Goal: Task Accomplishment & Management: Manage account settings

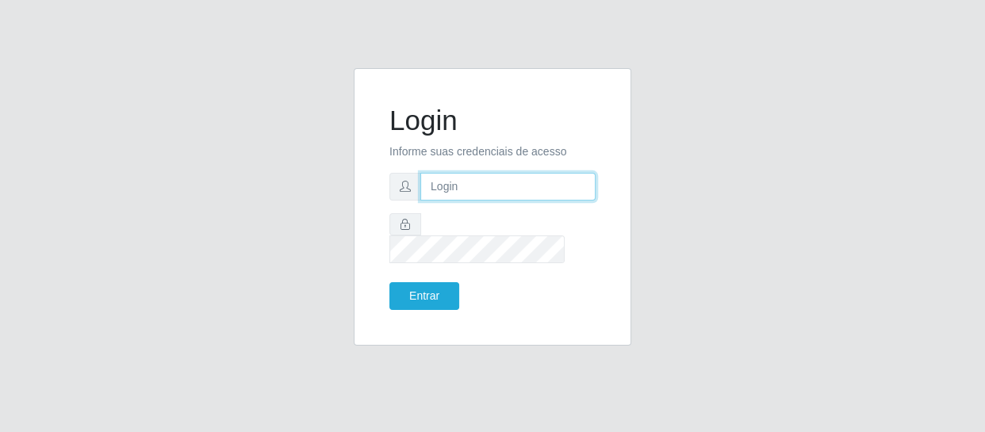
click at [549, 196] on input "text" at bounding box center [507, 187] width 175 height 28
type input "[EMAIL_ADDRESS][DOMAIN_NAME]"
click at [492, 201] on input "text" at bounding box center [507, 187] width 175 height 28
type input "[EMAIL_ADDRESS][DOMAIN_NAME]"
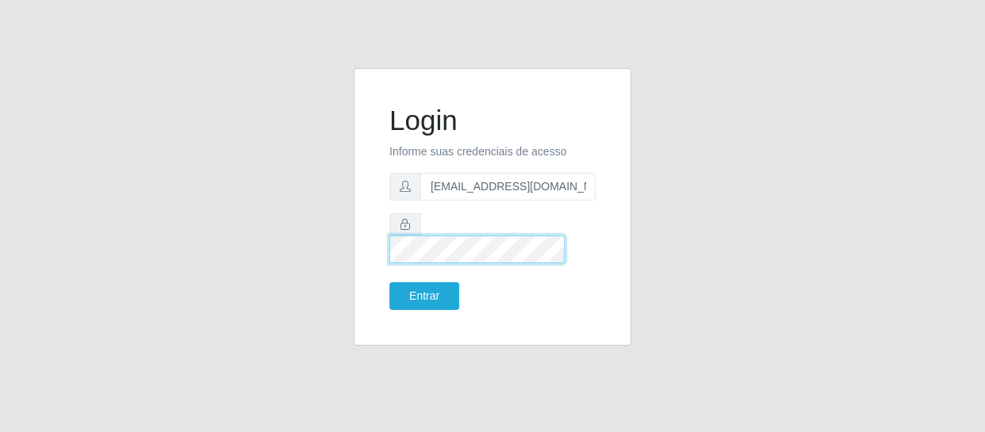
click at [389, 282] on button "Entrar" at bounding box center [424, 296] width 70 height 28
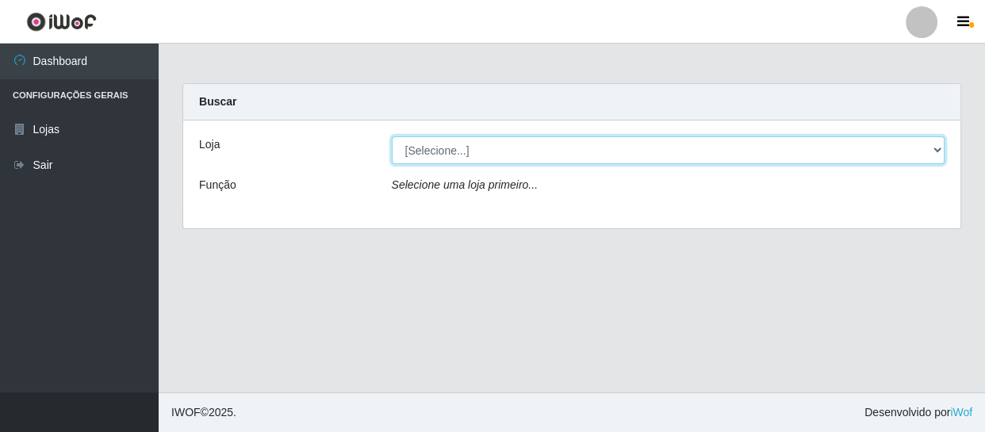
click at [787, 147] on select "[Selecione...] SuperFácil Atacado - São Gonçalo do Amarante" at bounding box center [669, 150] width 554 height 28
select select "408"
click at [392, 136] on select "[Selecione...] SuperFácil Atacado - São Gonçalo do Amarante" at bounding box center [669, 150] width 554 height 28
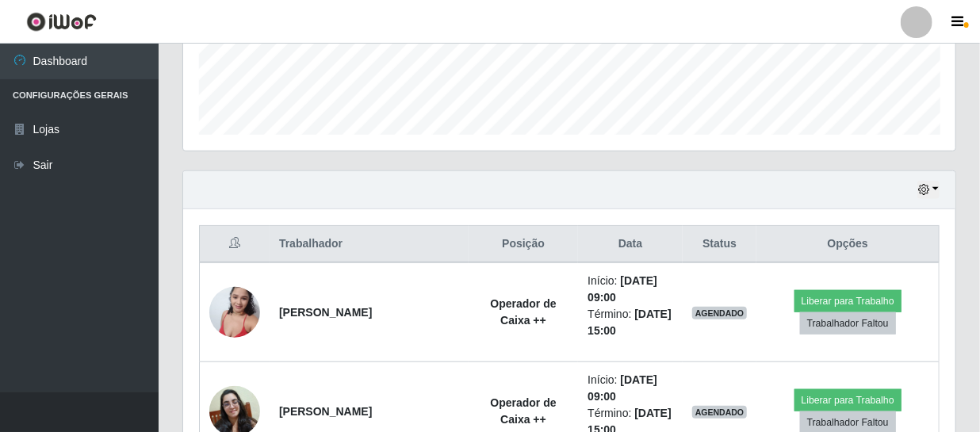
scroll to position [329, 772]
click at [923, 185] on icon "button" at bounding box center [923, 189] width 11 height 11
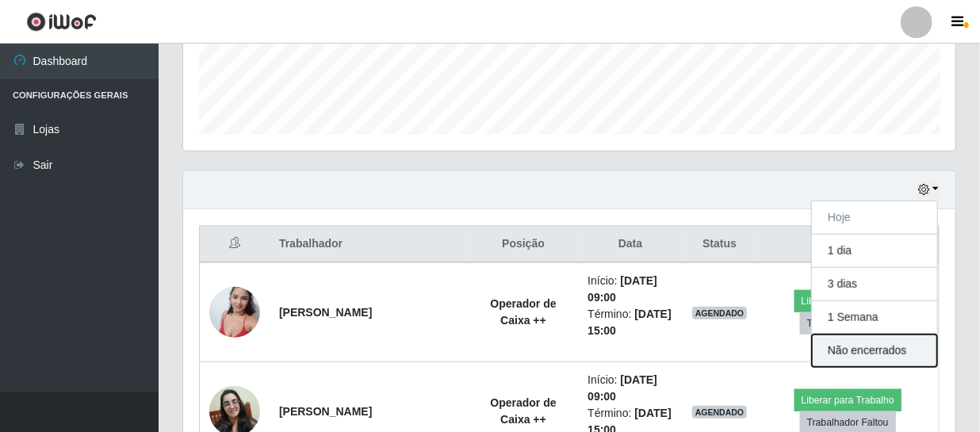
click at [859, 347] on button "Não encerrados" at bounding box center [874, 351] width 125 height 33
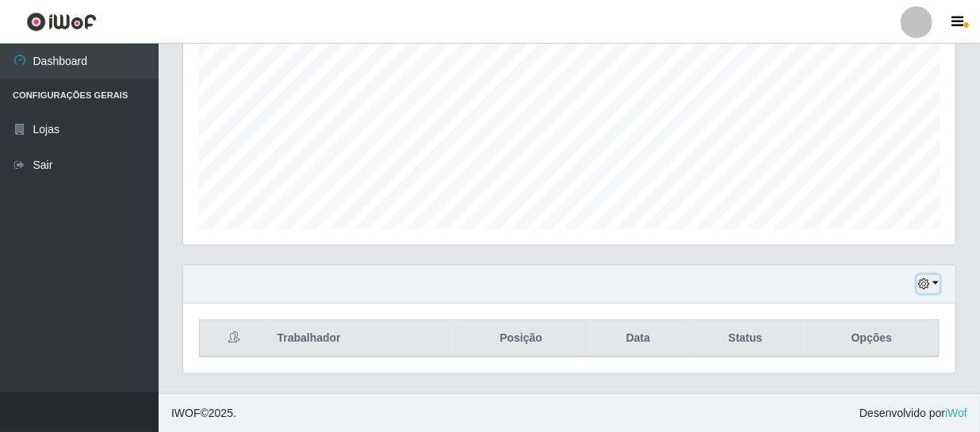
click at [920, 284] on icon "button" at bounding box center [923, 283] width 11 height 11
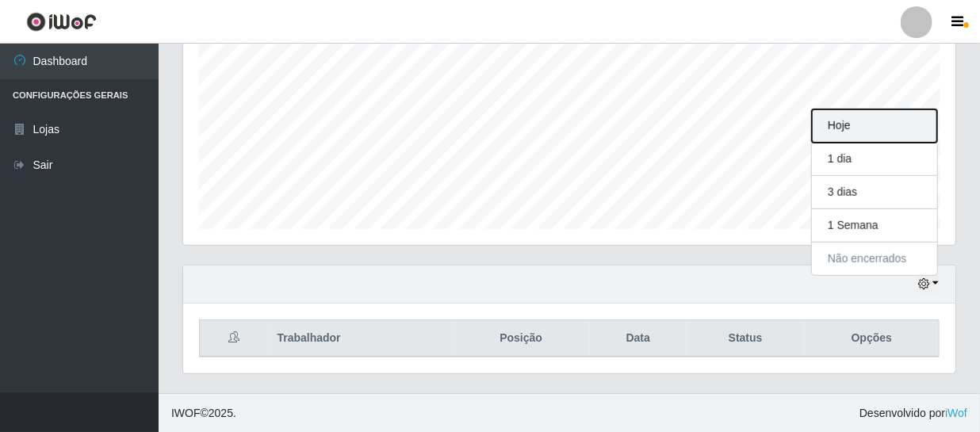
click at [881, 128] on button "Hoje" at bounding box center [874, 125] width 125 height 33
